Goal: Task Accomplishment & Management: Manage account settings

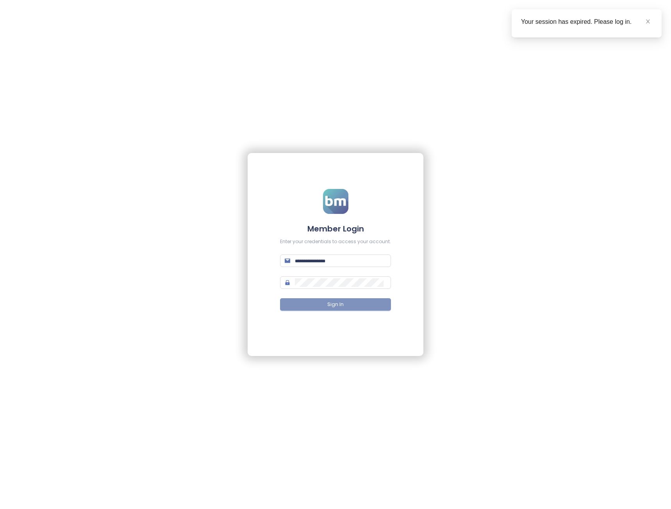
type input "**********"
click at [375, 306] on button "Sign In" at bounding box center [335, 304] width 111 height 12
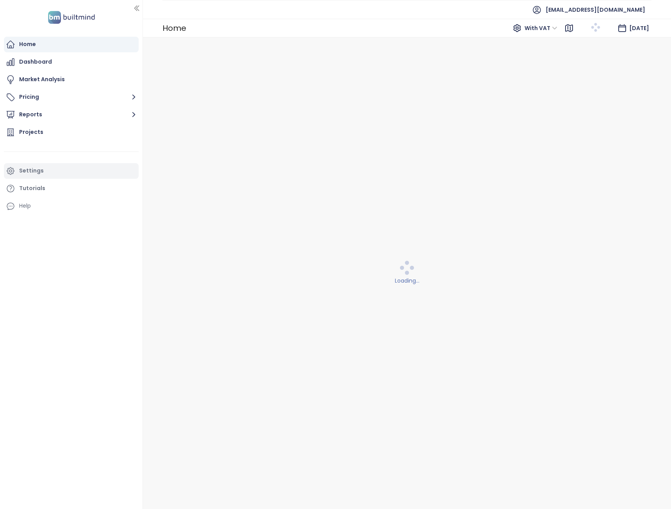
click at [32, 173] on div "Settings" at bounding box center [31, 171] width 25 height 10
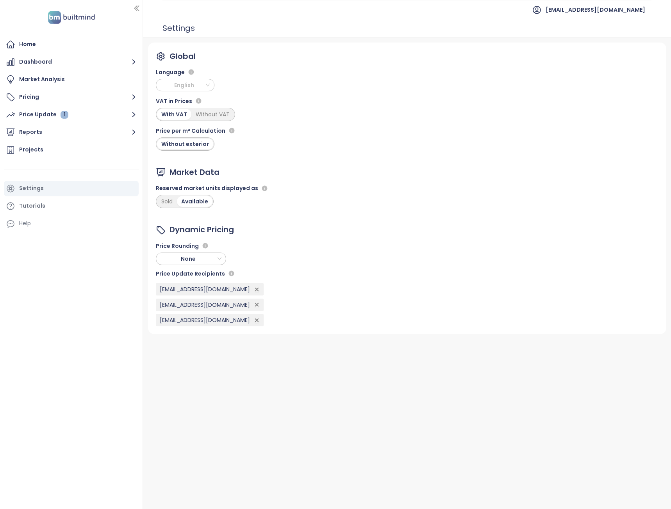
click at [184, 89] on span "English" at bounding box center [185, 85] width 55 height 12
click at [183, 87] on span "English" at bounding box center [185, 85] width 55 height 12
click at [181, 103] on div "Czech" at bounding box center [185, 100] width 46 height 9
click at [19, 44] on div "Domů" at bounding box center [71, 45] width 135 height 16
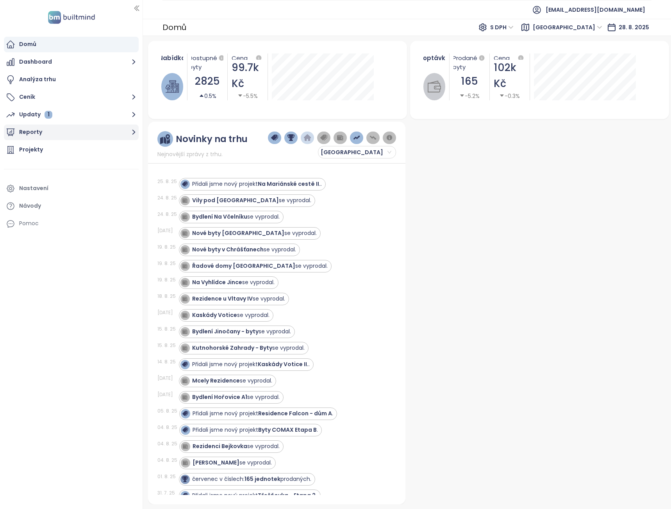
click at [131, 130] on icon "button" at bounding box center [134, 132] width 10 height 10
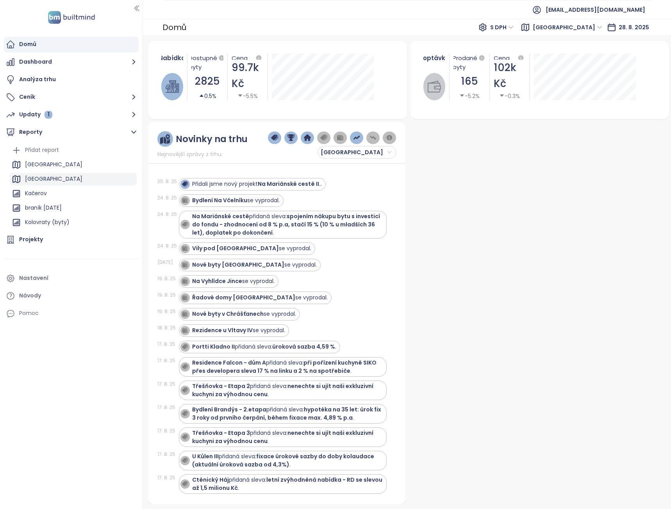
click at [37, 178] on div "[GEOGRAPHIC_DATA]" at bounding box center [53, 179] width 57 height 10
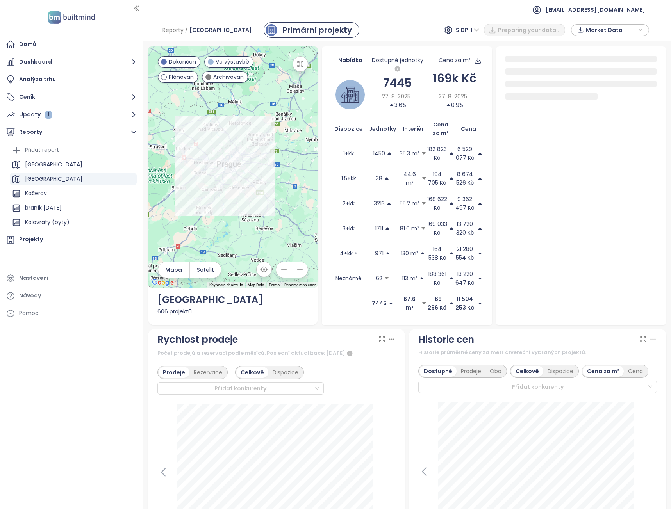
click at [627, 30] on span "Market Data" at bounding box center [610, 30] width 50 height 12
click at [611, 116] on span "Stáhnout" at bounding box center [600, 116] width 27 height 9
